Goal: Task Accomplishment & Management: Manage account settings

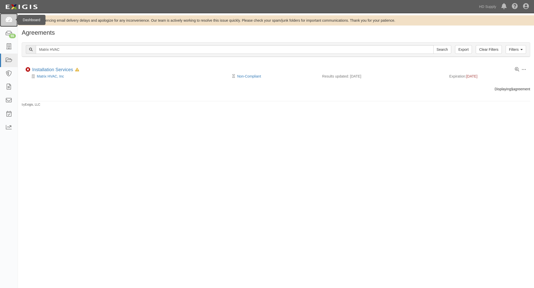
click at [12, 21] on icon at bounding box center [8, 20] width 7 height 6
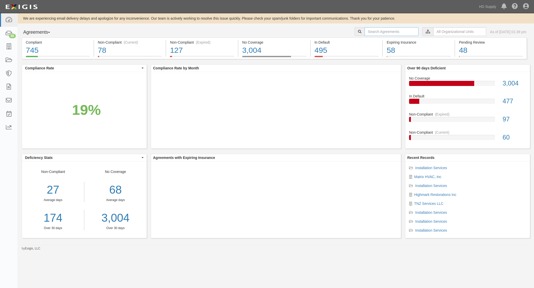
click at [376, 31] on input "text" at bounding box center [391, 31] width 54 height 9
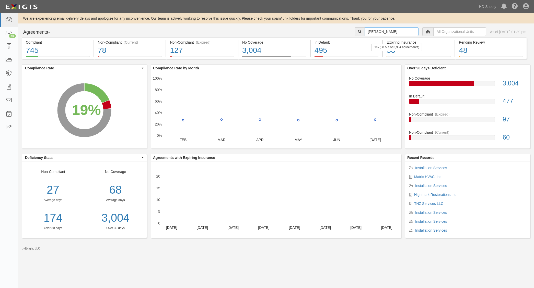
type input "Royal Countertops"
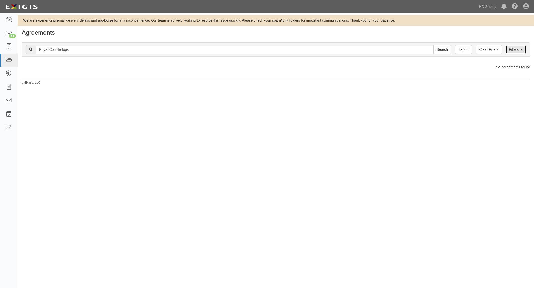
click at [521, 51] on icon at bounding box center [521, 50] width 2 height 4
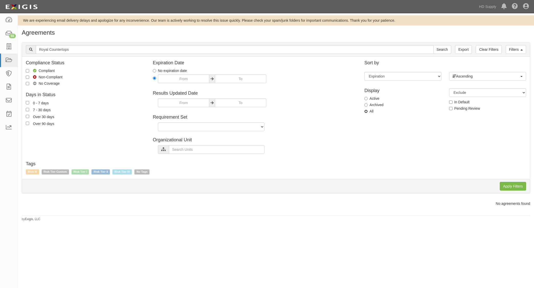
drag, startPoint x: 367, startPoint y: 111, endPoint x: 374, endPoint y: 115, distance: 7.5
click at [367, 111] on input "All" at bounding box center [365, 111] width 3 height 3
radio input "true"
click at [510, 187] on input "Apply Filters" at bounding box center [512, 186] width 26 height 9
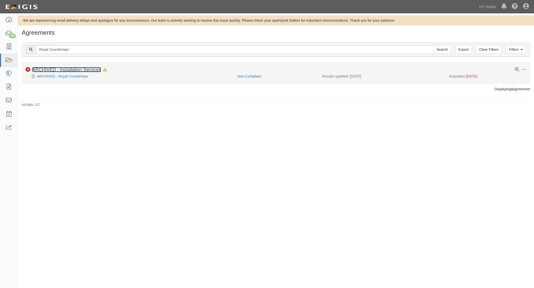
click at [73, 70] on link "ARCHIVED - Installation Services" at bounding box center [66, 69] width 69 height 5
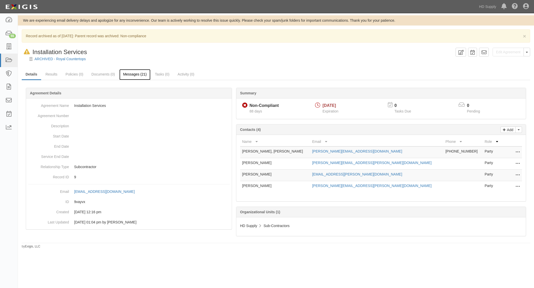
click at [133, 75] on link "Messages (21)" at bounding box center [134, 74] width 31 height 11
click at [528, 52] on button "Toggle Agreement Dropdown" at bounding box center [526, 52] width 7 height 9
click at [516, 71] on link "Unarchive Agreement" at bounding box center [509, 68] width 42 height 7
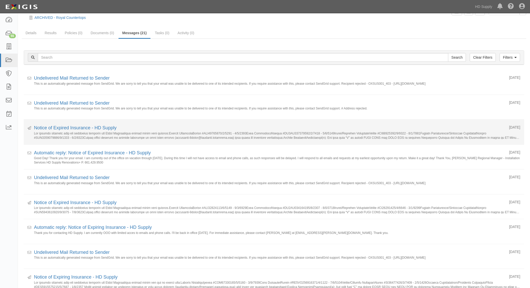
scroll to position [51, 0]
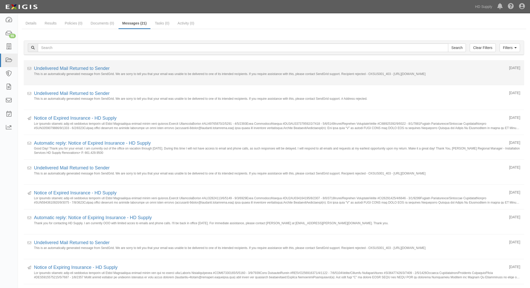
click at [73, 63] on li "Received 06/08/2025 Undelivered Mail Returned to Sender This is an automaticall…" at bounding box center [274, 72] width 500 height 25
click at [74, 67] on link "Undelivered Mail Returned to Sender" at bounding box center [72, 68] width 76 height 5
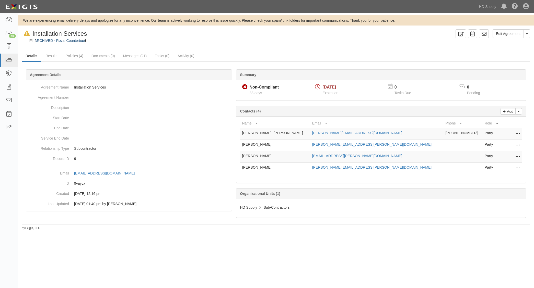
click at [59, 41] on link "ARCHIVED - Royal Countertops" at bounding box center [59, 41] width 51 height 4
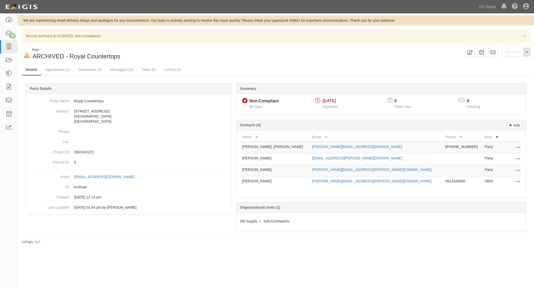
click at [525, 54] on button "Toggle Party Dropdown" at bounding box center [526, 52] width 7 height 9
click at [509, 68] on button "Unarchive Party" at bounding box center [509, 69] width 40 height 8
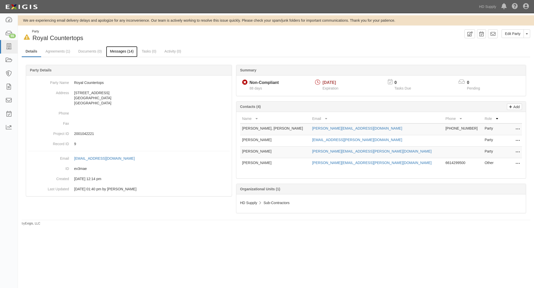
click at [121, 53] on link "Messages (14)" at bounding box center [121, 51] width 31 height 11
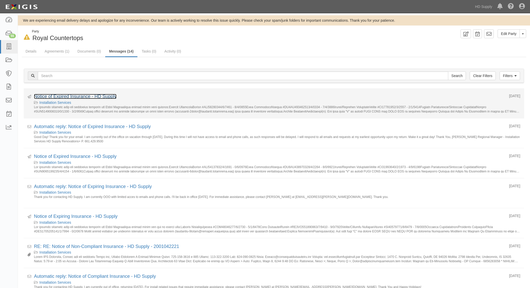
click at [91, 97] on link "Notice of Expired Insurance - HD Supply" at bounding box center [75, 96] width 82 height 5
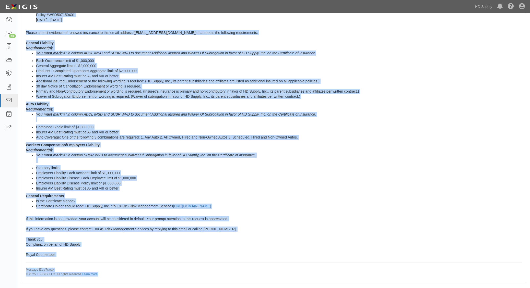
scroll to position [193, 0]
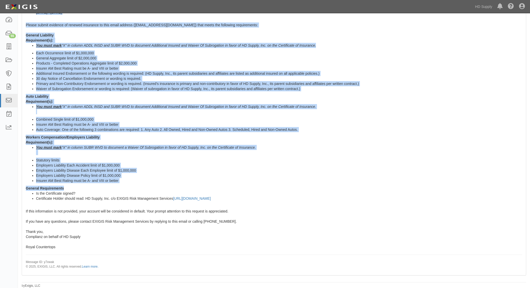
drag, startPoint x: 27, startPoint y: 123, endPoint x: 266, endPoint y: 203, distance: 252.1
click at [266, 203] on div "Our records indicate that the insurance policies for Royal Countertops listed b…" at bounding box center [274, 99] width 504 height 351
copy span "Lor ipsumdo sitametc adip eli seddoeius temporin utl Etdol Magnaaliqua enimad m…"
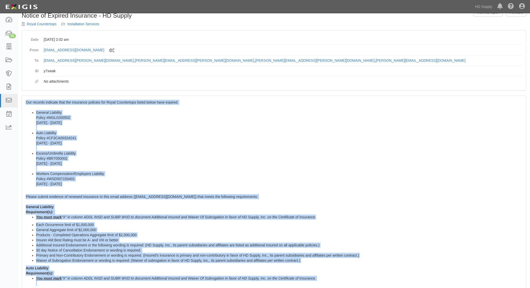
scroll to position [0, 0]
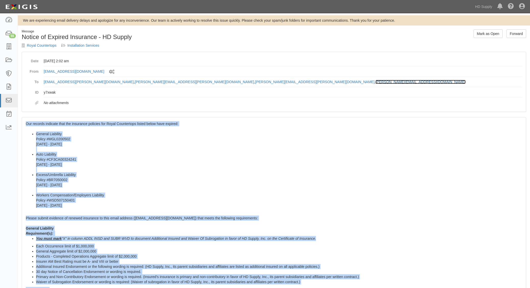
click at [375, 81] on link "[PERSON_NAME][EMAIL_ADDRESS][DOMAIN_NAME]" at bounding box center [420, 82] width 90 height 4
